Goal: Use online tool/utility: Utilize a website feature to perform a specific function

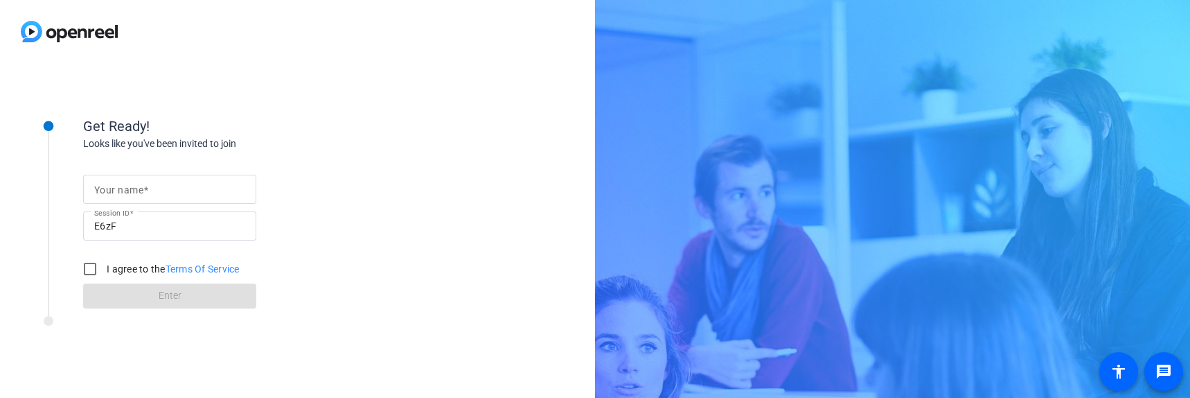
click at [163, 188] on input "Your name" at bounding box center [169, 189] width 151 height 17
type input "[PERSON_NAME]"
click at [89, 274] on input "I agree to the Terms Of Service" at bounding box center [90, 269] width 28 height 28
checkbox input "true"
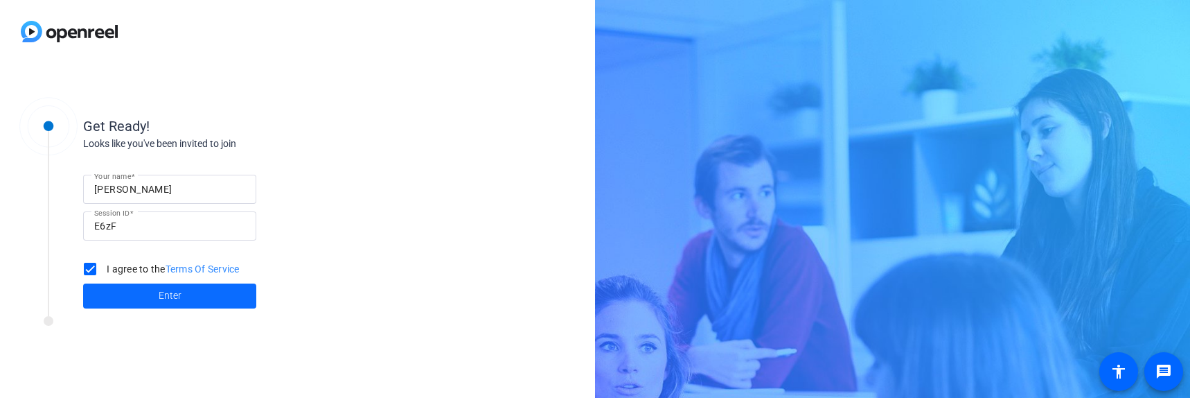
click at [118, 306] on span at bounding box center [169, 295] width 173 height 33
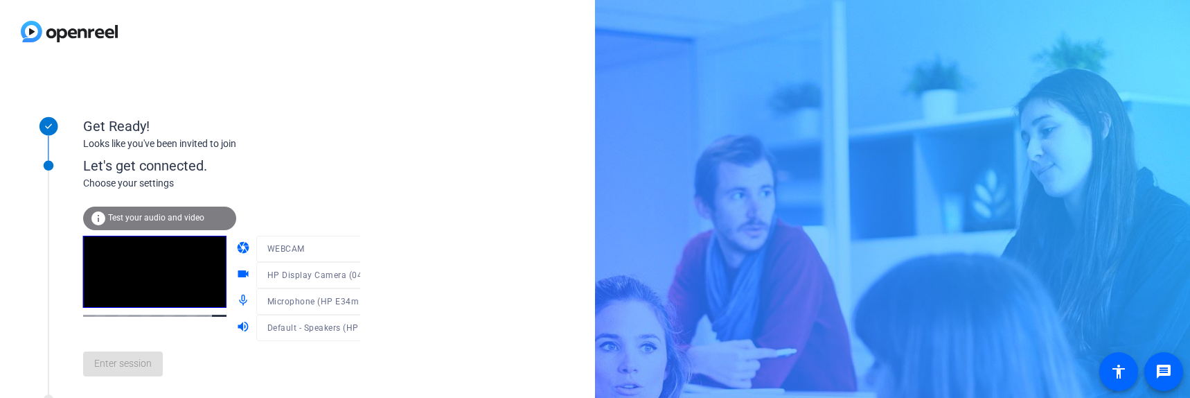
click at [159, 217] on span "Test your audio and video" at bounding box center [156, 218] width 96 height 10
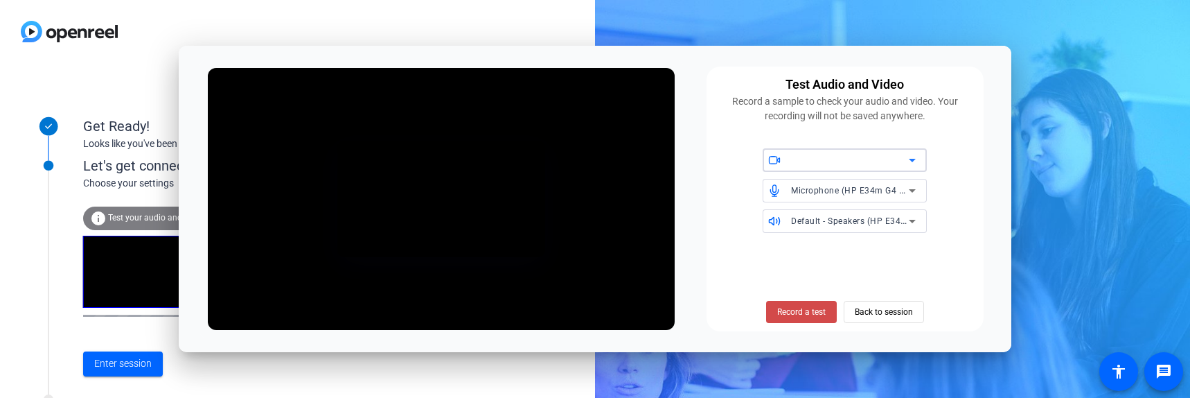
click at [797, 313] on span "Record a test" at bounding box center [801, 312] width 48 height 12
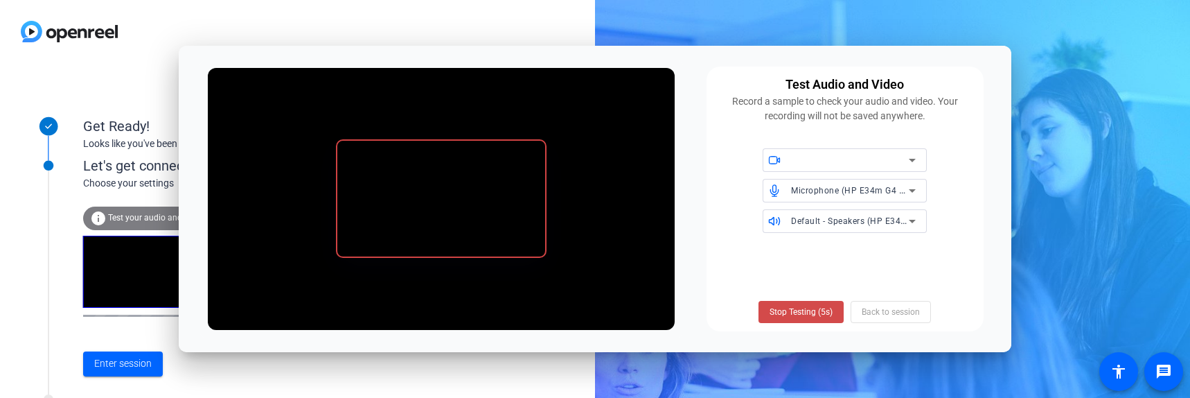
click at [797, 313] on span "Stop Testing (5s)" at bounding box center [801, 312] width 63 height 12
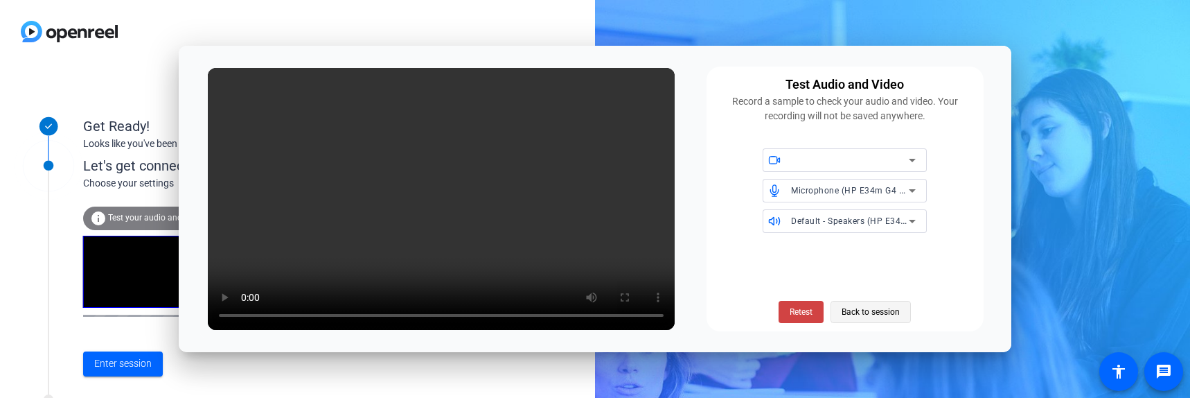
click at [877, 313] on span "Back to session" at bounding box center [871, 312] width 58 height 26
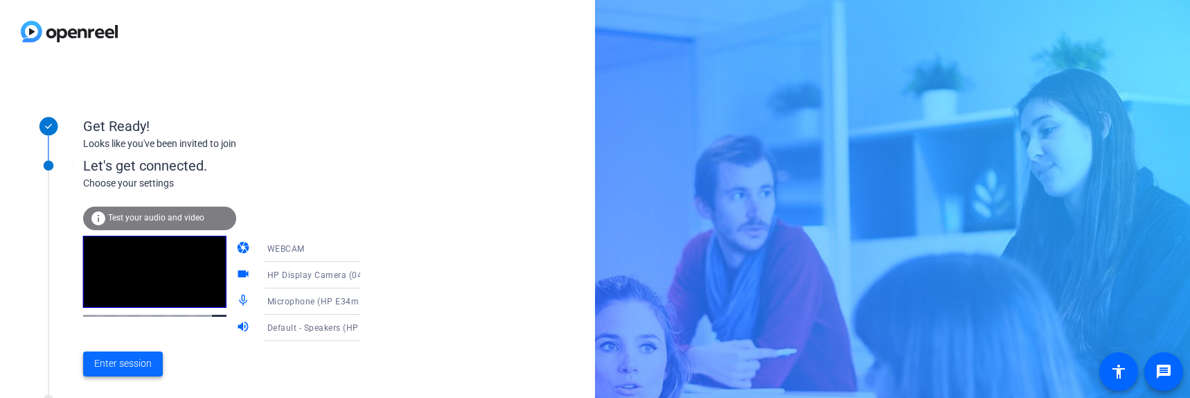
click at [105, 351] on span at bounding box center [123, 363] width 80 height 33
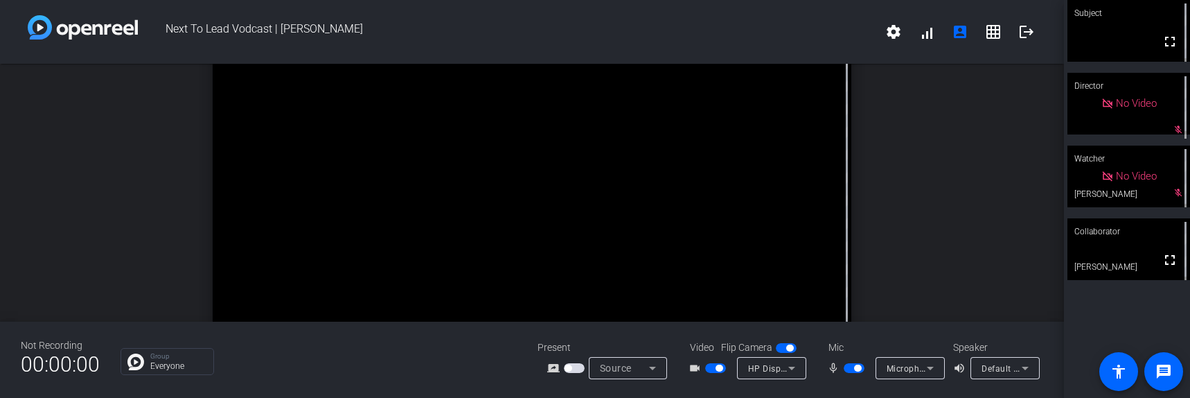
click at [0, 236] on div "open_in_new Collaborator fullscreen [PERSON_NAME]" at bounding box center [532, 193] width 1064 height 258
